Goal: Task Accomplishment & Management: Manage account settings

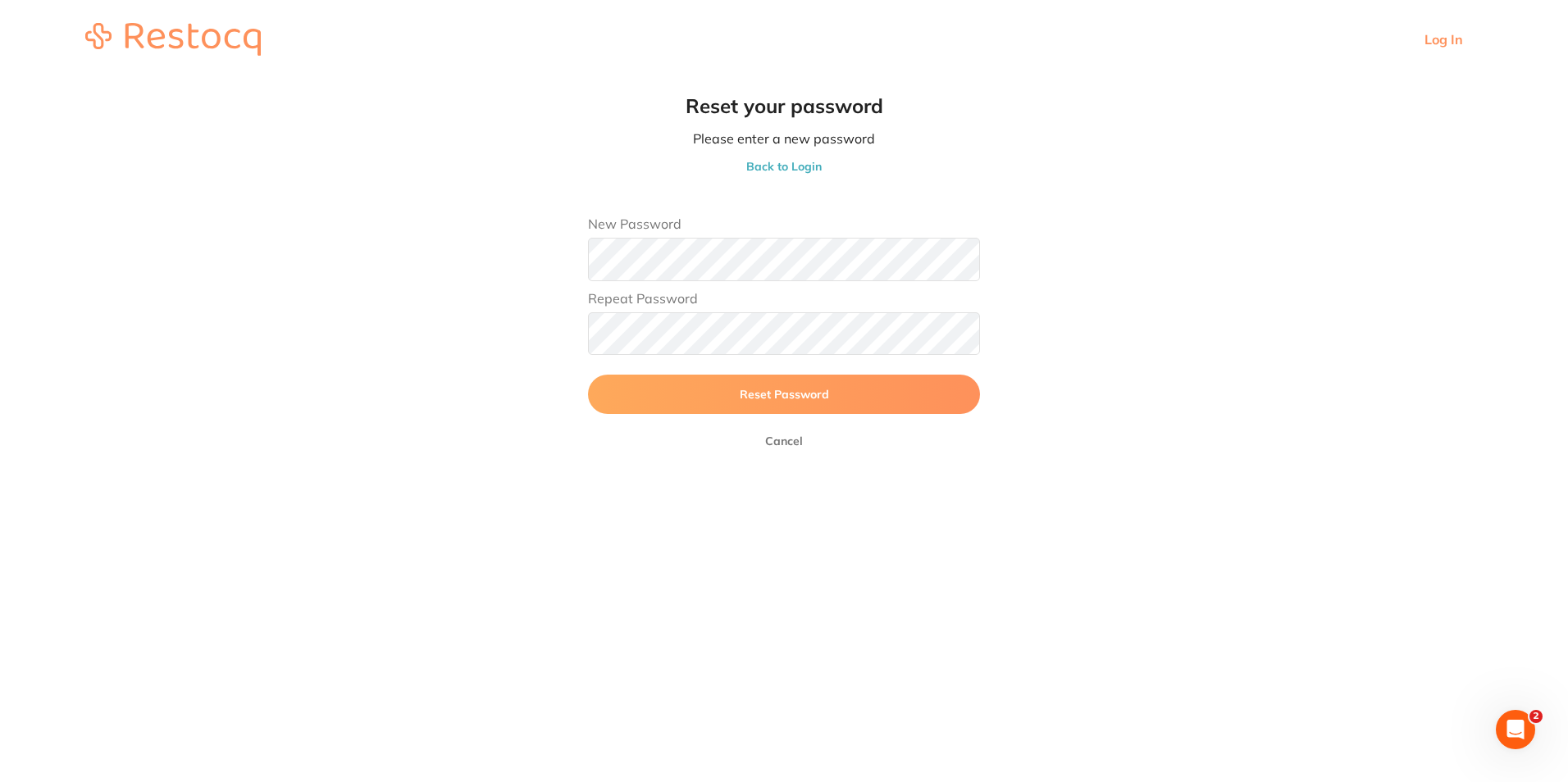
click at [1092, 376] on main "Reset your password Please enter a new password Back to Login New Password Repe…" at bounding box center [784, 280] width 1568 height 404
click at [896, 382] on button "Reset Password" at bounding box center [783, 394] width 392 height 39
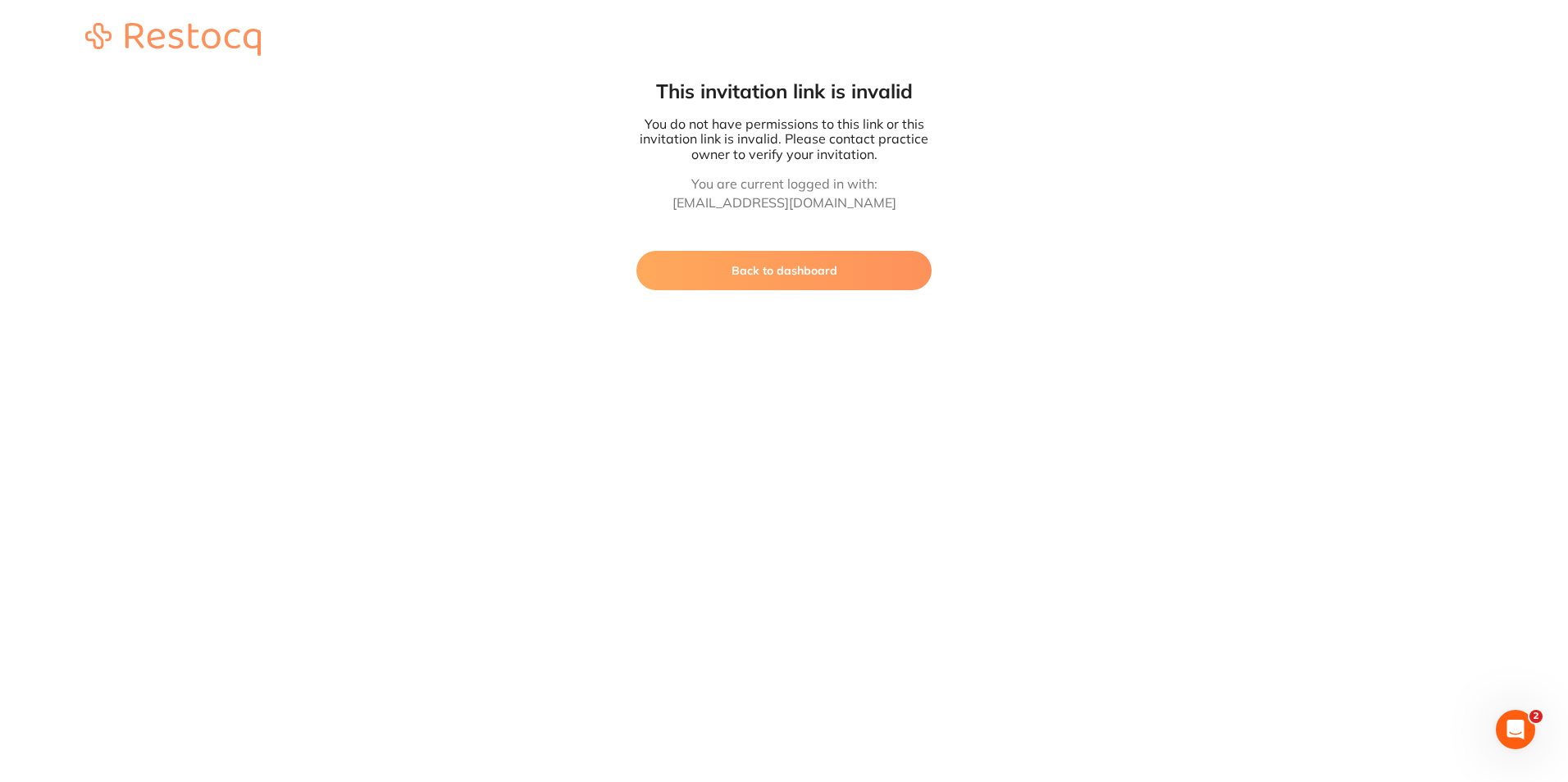
click at [822, 272] on button "Back to dashboard" at bounding box center [783, 270] width 295 height 39
